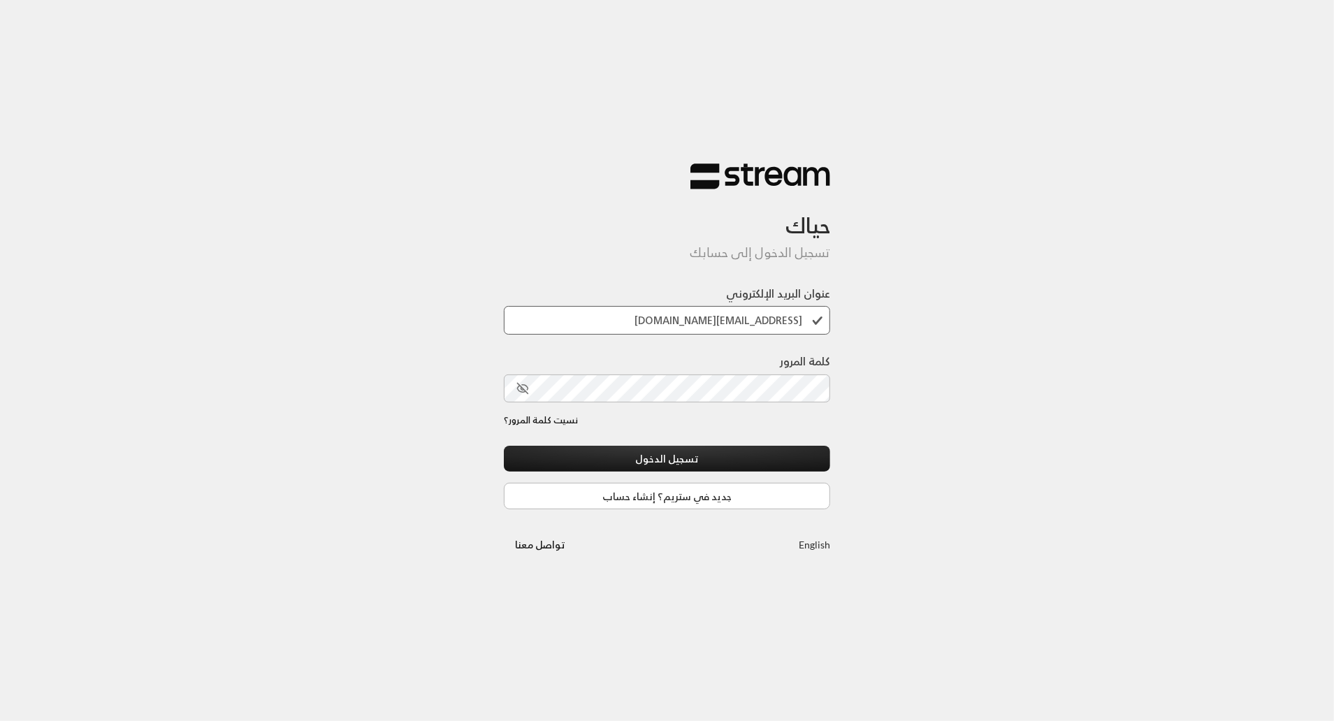
type input "[EMAIL_ADDRESS][DOMAIN_NAME]"
click at [950, 340] on div "حياك تسجيل الدخول إلى حسابك عنوان البريد الإلكتروني [EMAIL_ADDRESS][DOMAIN_NAME…" at bounding box center [667, 360] width 1334 height 721
click at [528, 391] on icon "toggle password visibility" at bounding box center [522, 388] width 13 height 13
click at [656, 453] on button "تسجيل الدخول" at bounding box center [667, 459] width 327 height 26
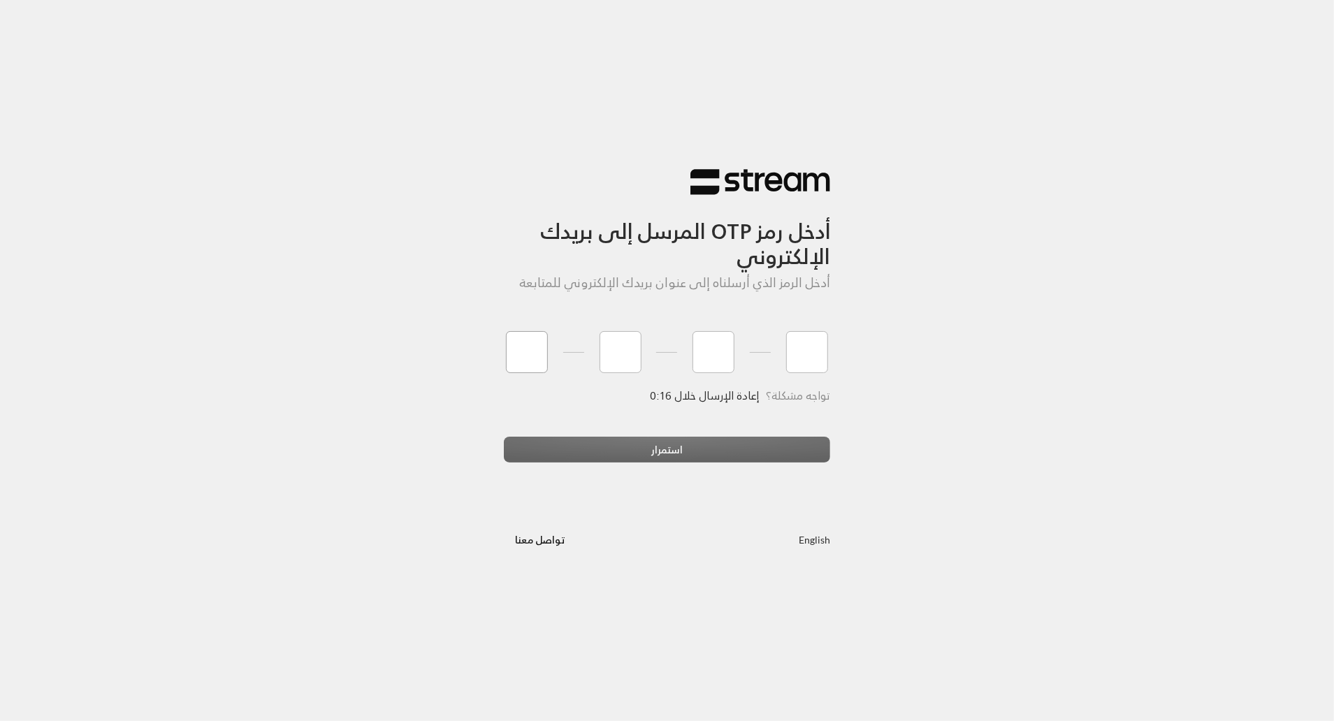
type input "8"
type input "7"
type input "8"
